Goal: Task Accomplishment & Management: Manage account settings

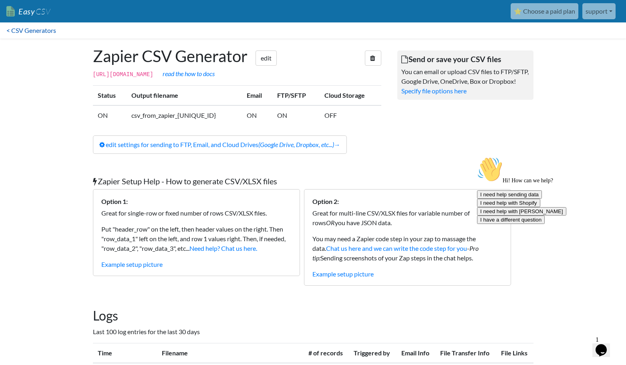
click at [22, 30] on link "< CSV Generators" at bounding box center [31, 30] width 62 height 16
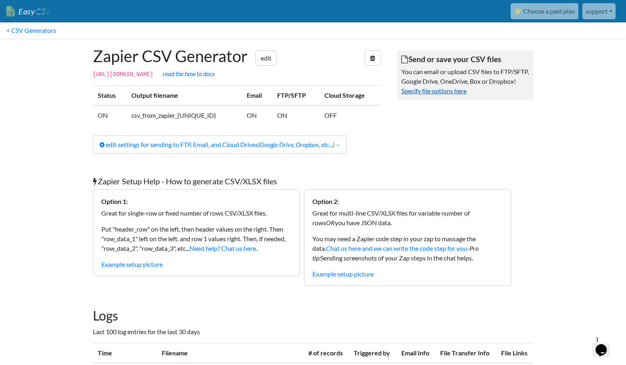
click at [433, 94] on link "Specify file options here" at bounding box center [433, 91] width 65 height 8
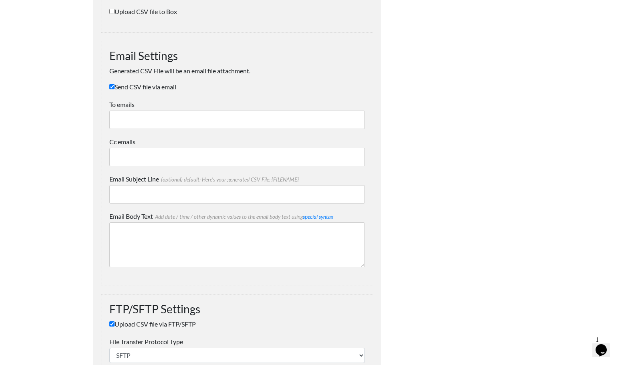
scroll to position [622, 0]
click at [112, 89] on input "Send CSV file via email" at bounding box center [111, 87] width 5 height 5
checkbox input "false"
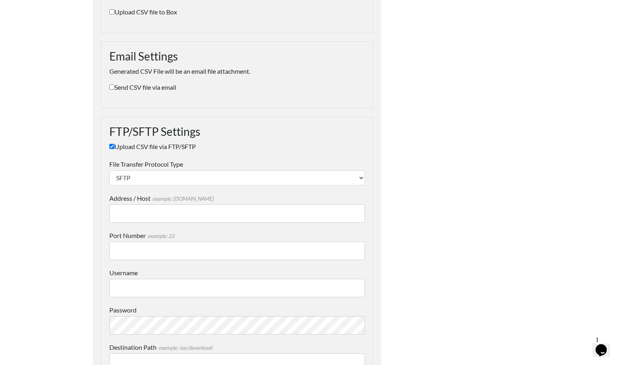
scroll to position [623, 0]
type input "[DOMAIN_NAME]"
click at [147, 251] on input "Port Number example: 22" at bounding box center [236, 250] width 255 height 18
paste input "45220"
type input "45220"
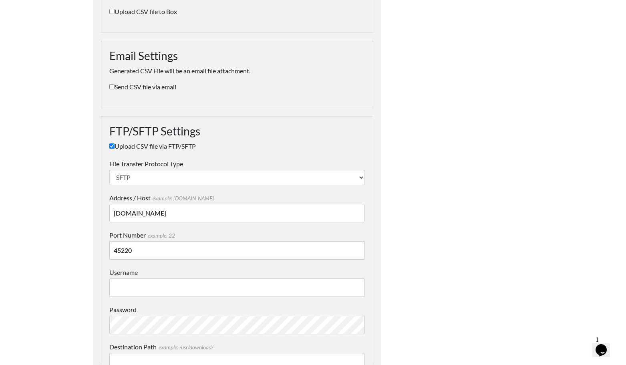
click at [130, 288] on input "Username" at bounding box center [236, 287] width 255 height 18
paste input "renault_group"
type input "renault_group"
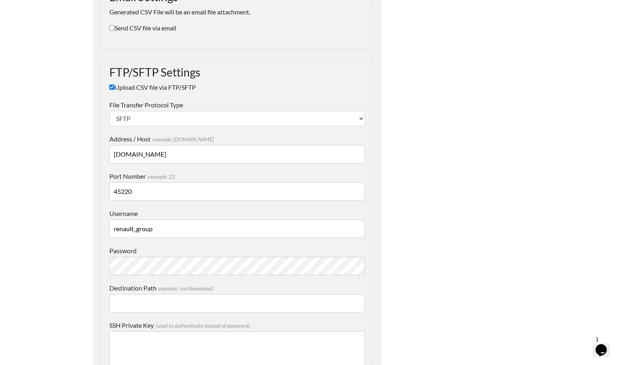
scroll to position [686, 0]
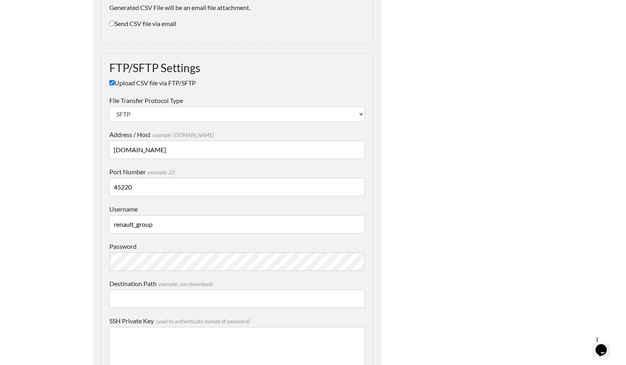
click at [180, 299] on input "Destination Path example: /usr/download/" at bounding box center [236, 298] width 255 height 18
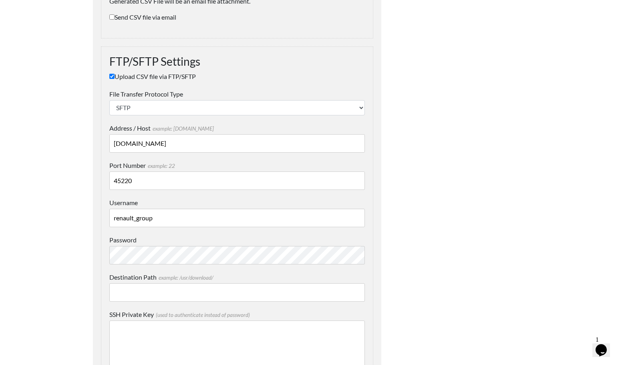
scroll to position [695, 0]
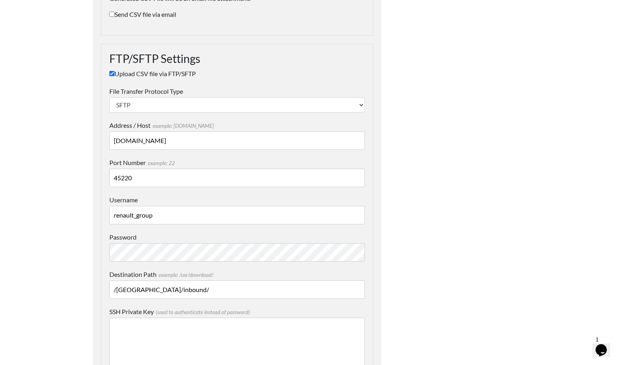
type input "/sandouville/inbound/"
click at [267, 307] on label "SSH Private Key (used to authenticate instead of password)" at bounding box center [236, 312] width 255 height 10
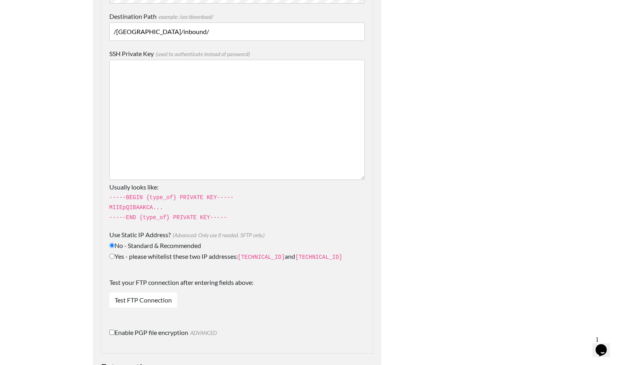
scroll to position [997, 0]
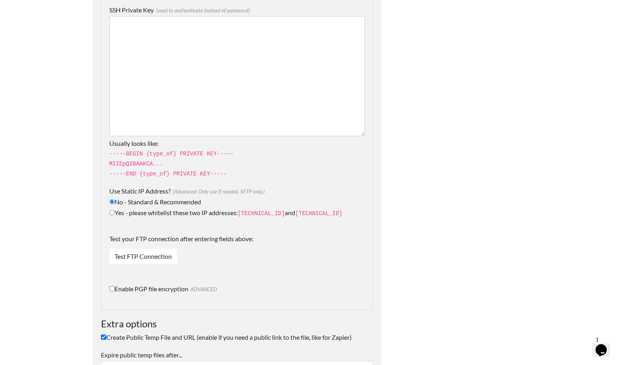
click at [141, 251] on link "Test FTP Connection" at bounding box center [143, 256] width 68 height 15
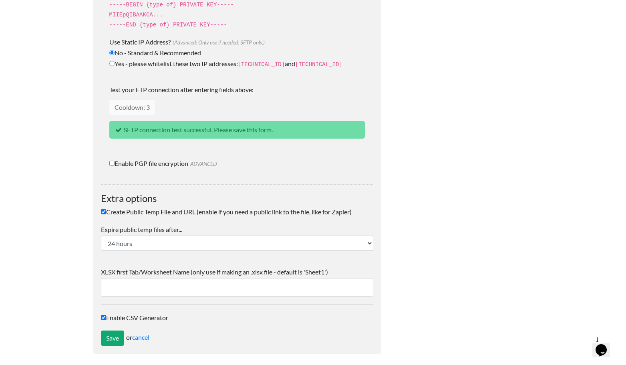
scroll to position [1145, 0]
click at [105, 209] on label "Create Public Temp File and URL (enable if you need a public link to the file, …" at bounding box center [237, 212] width 272 height 10
click at [105, 209] on input "Create Public Temp File and URL (enable if you need a public link to the file, …" at bounding box center [103, 211] width 5 height 5
checkbox input "false"
click at [113, 336] on input "Save" at bounding box center [112, 338] width 23 height 15
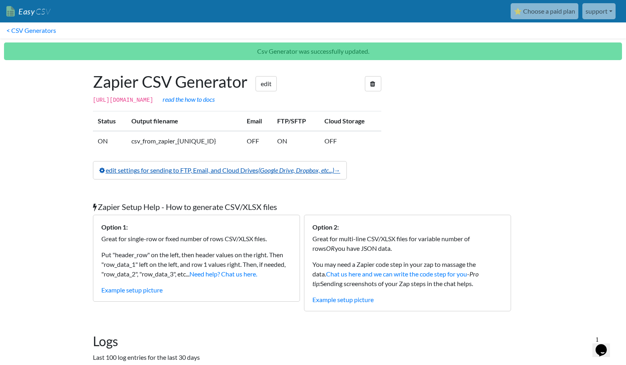
click at [211, 179] on link "edit settings for sending to FTP, Email, and Cloud Drives (Google Drive, Dropbo…" at bounding box center [220, 170] width 254 height 18
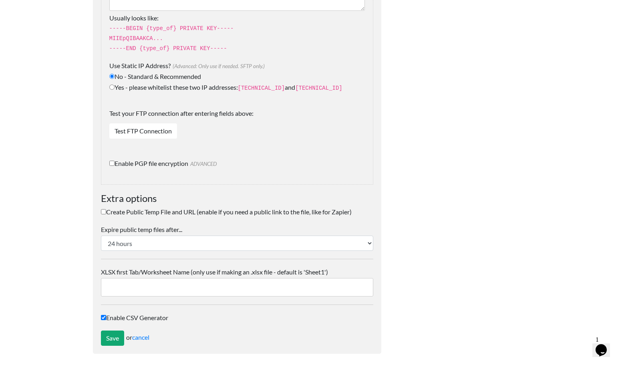
scroll to position [1122, 0]
click at [111, 336] on input "Save" at bounding box center [112, 338] width 23 height 15
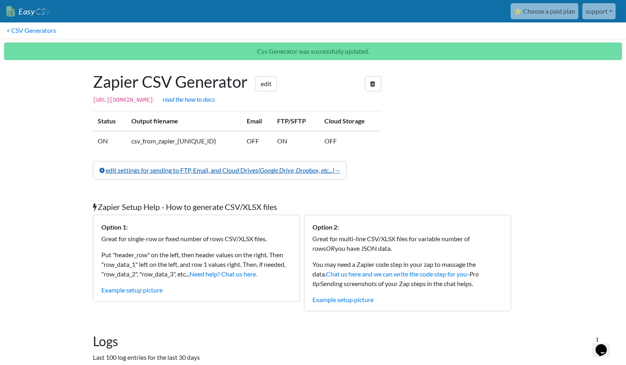
click at [252, 178] on link "edit settings for sending to FTP, Email, and Cloud Drives (Google Drive, Dropbo…" at bounding box center [220, 170] width 254 height 18
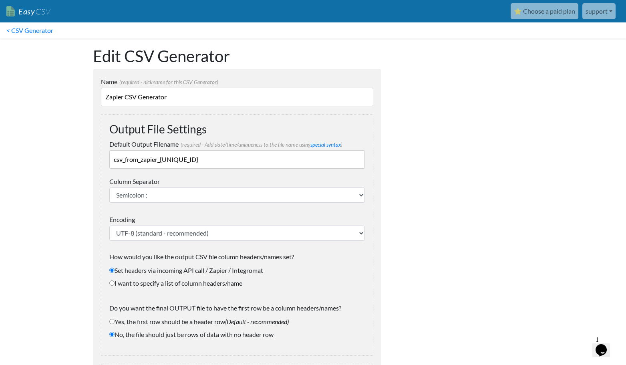
drag, startPoint x: 114, startPoint y: 160, endPoint x: 158, endPoint y: 158, distance: 43.7
click at [158, 158] on input "csv_from_zapier_{UNIQUE_ID}" at bounding box center [236, 159] width 255 height 18
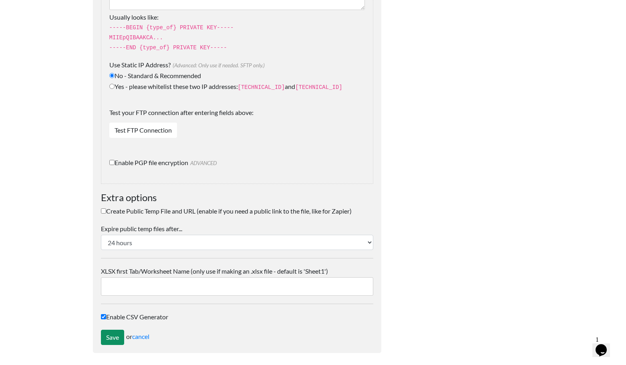
scroll to position [1122, 0]
type input "renault_sdv_{UNIQUE_ID}"
click at [109, 331] on input "Save" at bounding box center [112, 338] width 23 height 15
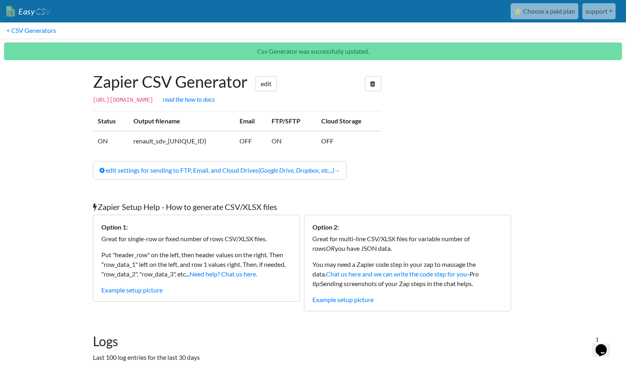
click at [542, 15] on link "⭐ Choose a paid plan" at bounding box center [544, 11] width 68 height 16
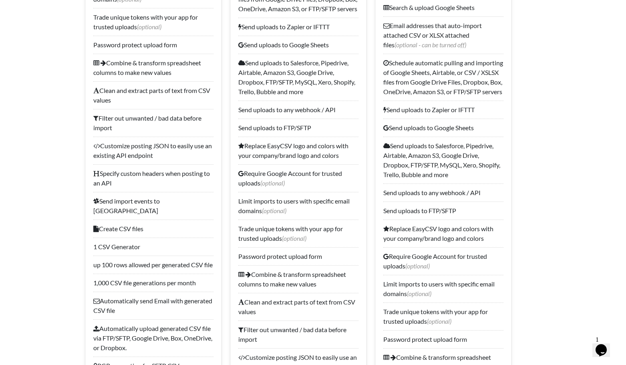
scroll to position [661, 0]
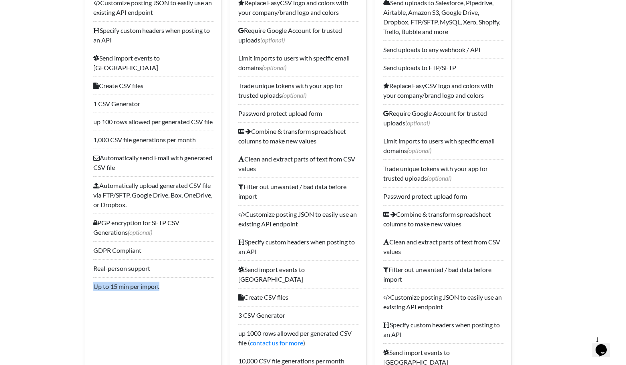
drag, startPoint x: 165, startPoint y: 296, endPoint x: 91, endPoint y: 294, distance: 74.1
click at [91, 294] on div "$9 / mo Choose plan 1 spreadsheet flow & form up to 5,000 rows per import/expor…" at bounding box center [153, 44] width 136 height 1216
copy li "Up to 15 min per import"
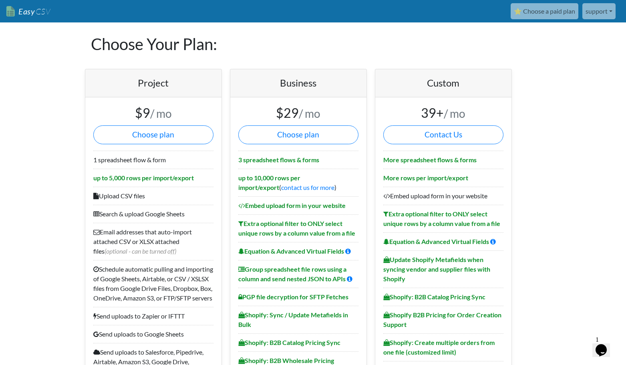
scroll to position [0, 0]
click at [442, 137] on link "Contact Us" at bounding box center [443, 134] width 120 height 19
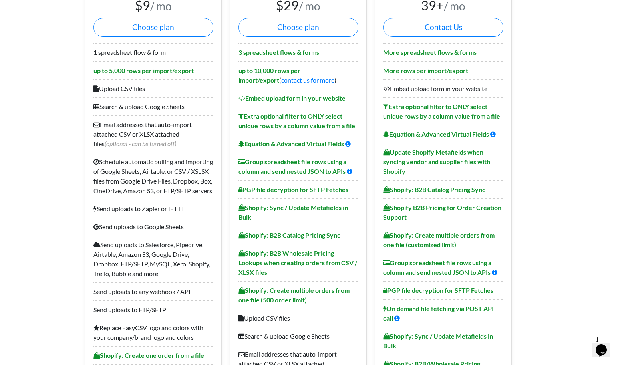
scroll to position [93, 0]
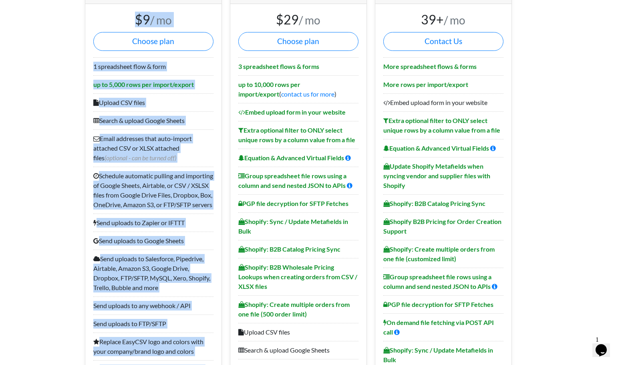
drag, startPoint x: 172, startPoint y: 263, endPoint x: 99, endPoint y: 18, distance: 255.5
copy div "$9 / mo Choose plan 1 spreadsheet flow & form up to 5,000 rows per import/expor…"
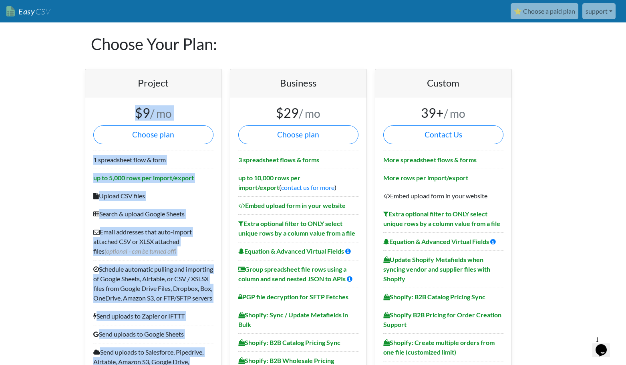
scroll to position [0, 0]
click at [588, 12] on link "support" at bounding box center [598, 11] width 33 height 16
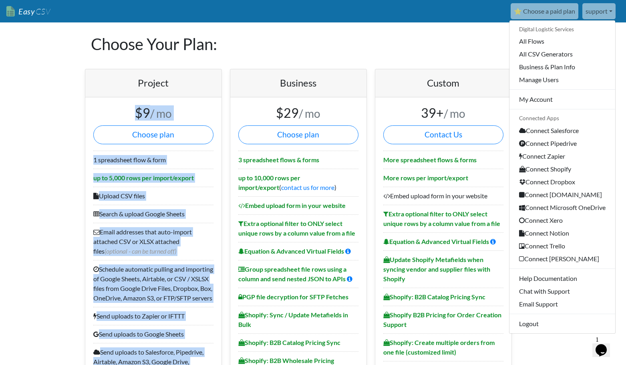
scroll to position [0, 0]
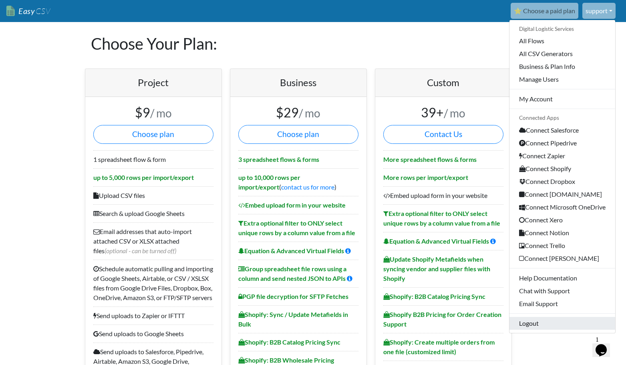
click at [531, 324] on link "Logout" at bounding box center [562, 323] width 106 height 13
